Goal: Navigation & Orientation: Find specific page/section

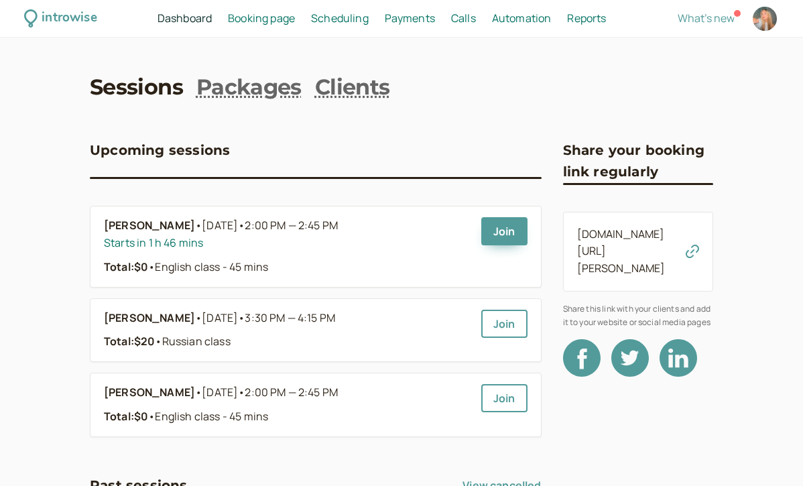
click at [239, 17] on span "Booking page" at bounding box center [261, 18] width 67 height 15
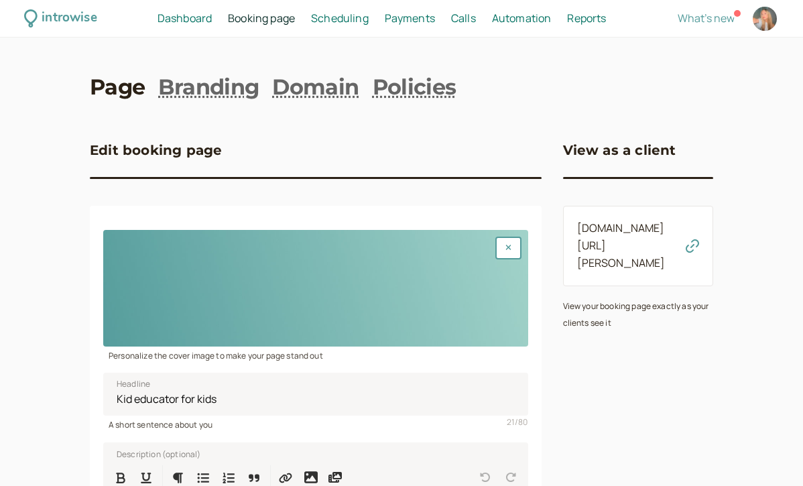
click at [203, 17] on span "Dashboard" at bounding box center [185, 18] width 54 height 15
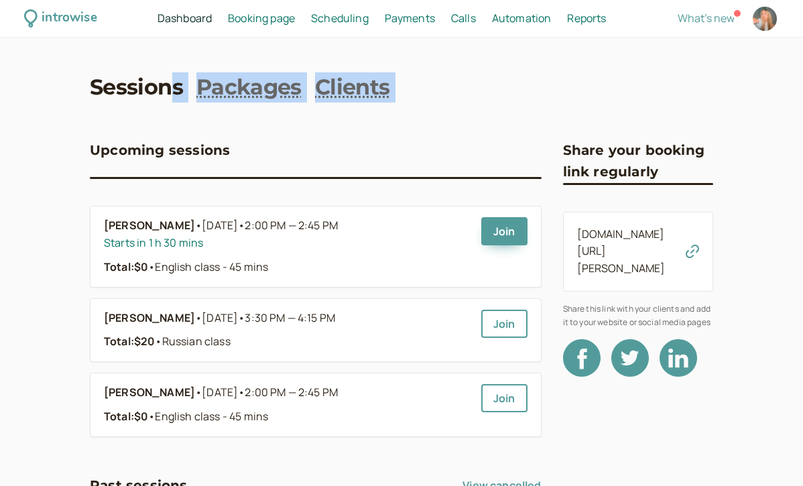
drag, startPoint x: 175, startPoint y: 121, endPoint x: 178, endPoint y: 78, distance: 43.0
